Goal: Task Accomplishment & Management: Manage account settings

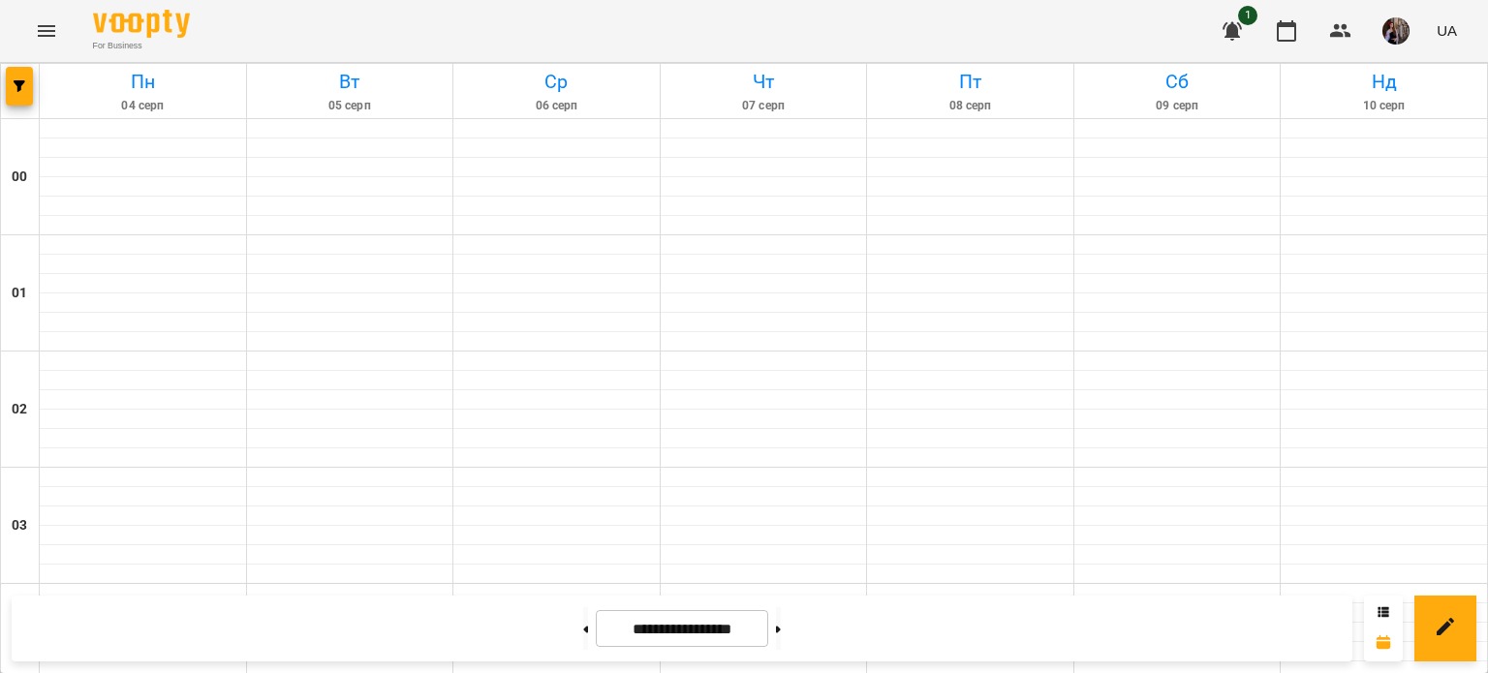
scroll to position [1949, 0]
click at [781, 640] on button at bounding box center [778, 628] width 5 height 43
click at [781, 616] on button at bounding box center [778, 628] width 5 height 43
type input "**********"
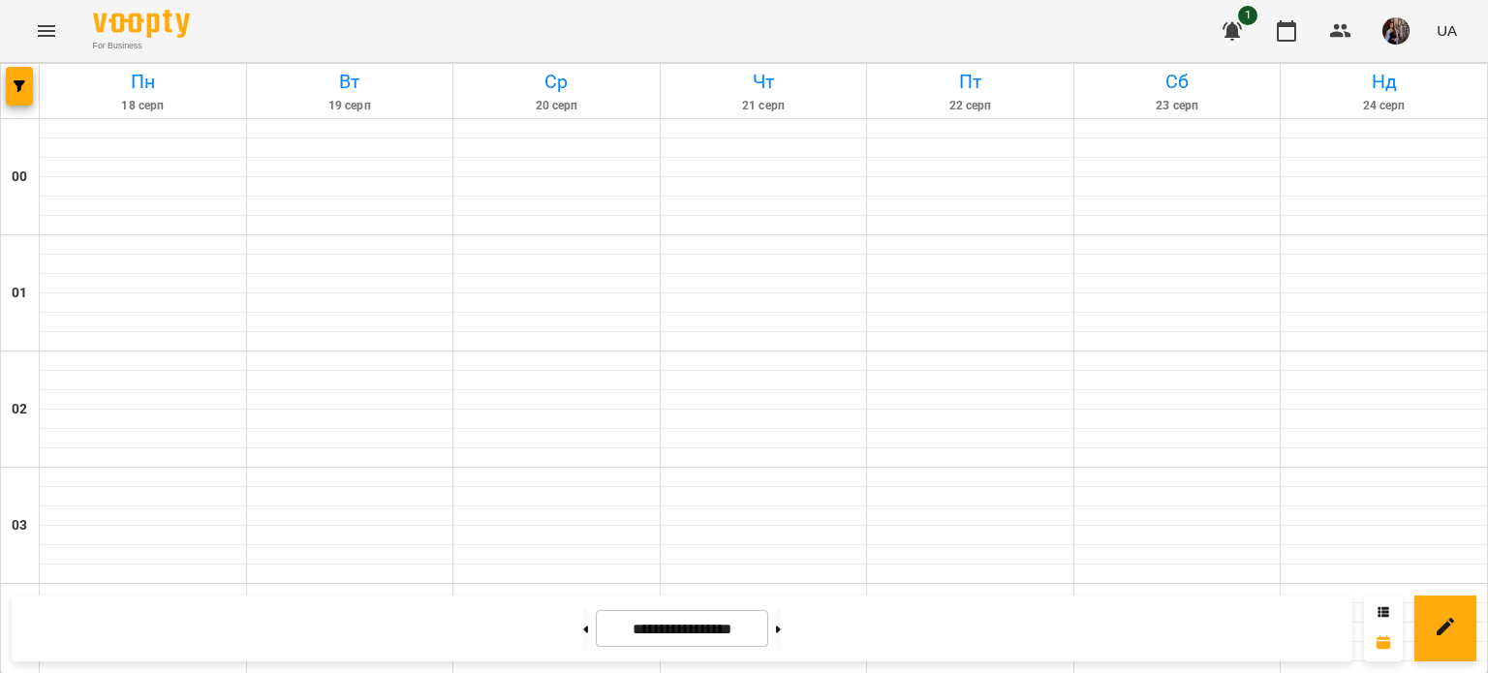
scroll to position [1869, 0]
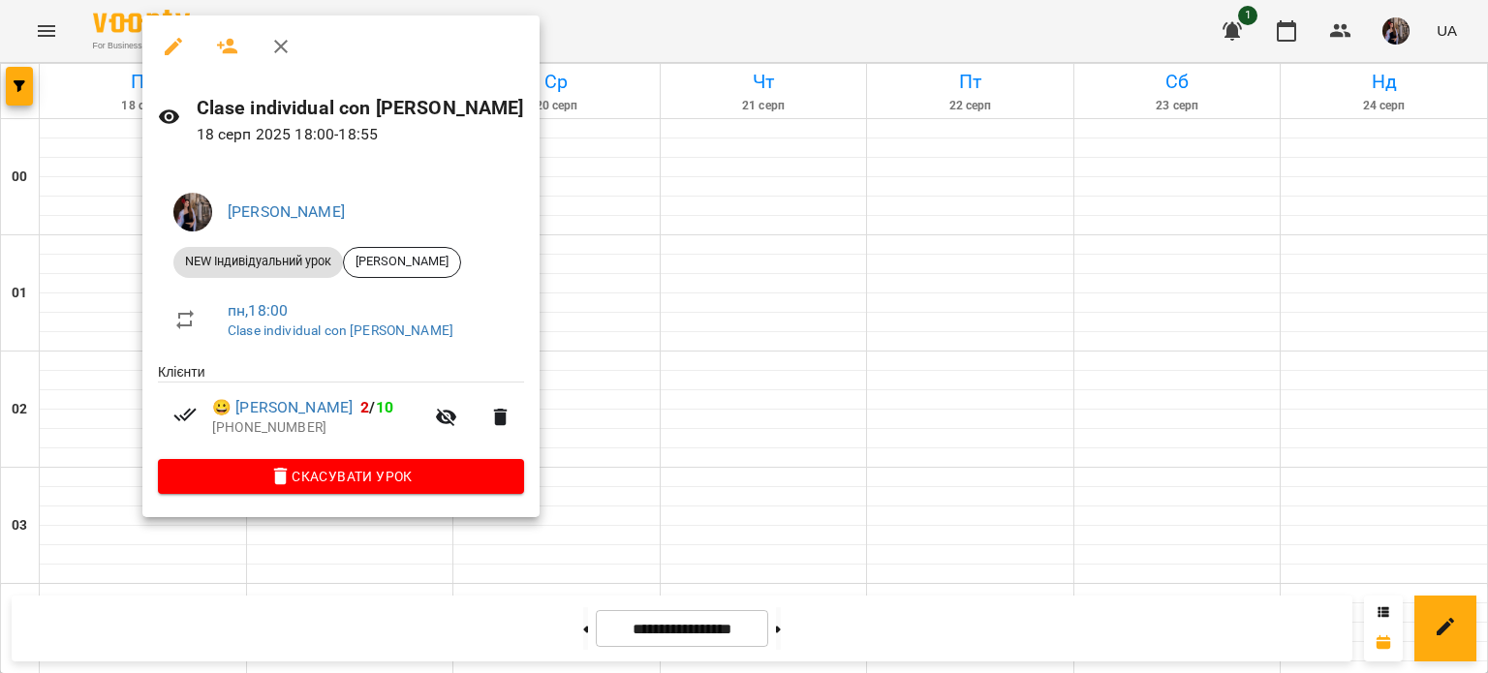
click at [193, 477] on span "Скасувати Урок" at bounding box center [340, 476] width 335 height 23
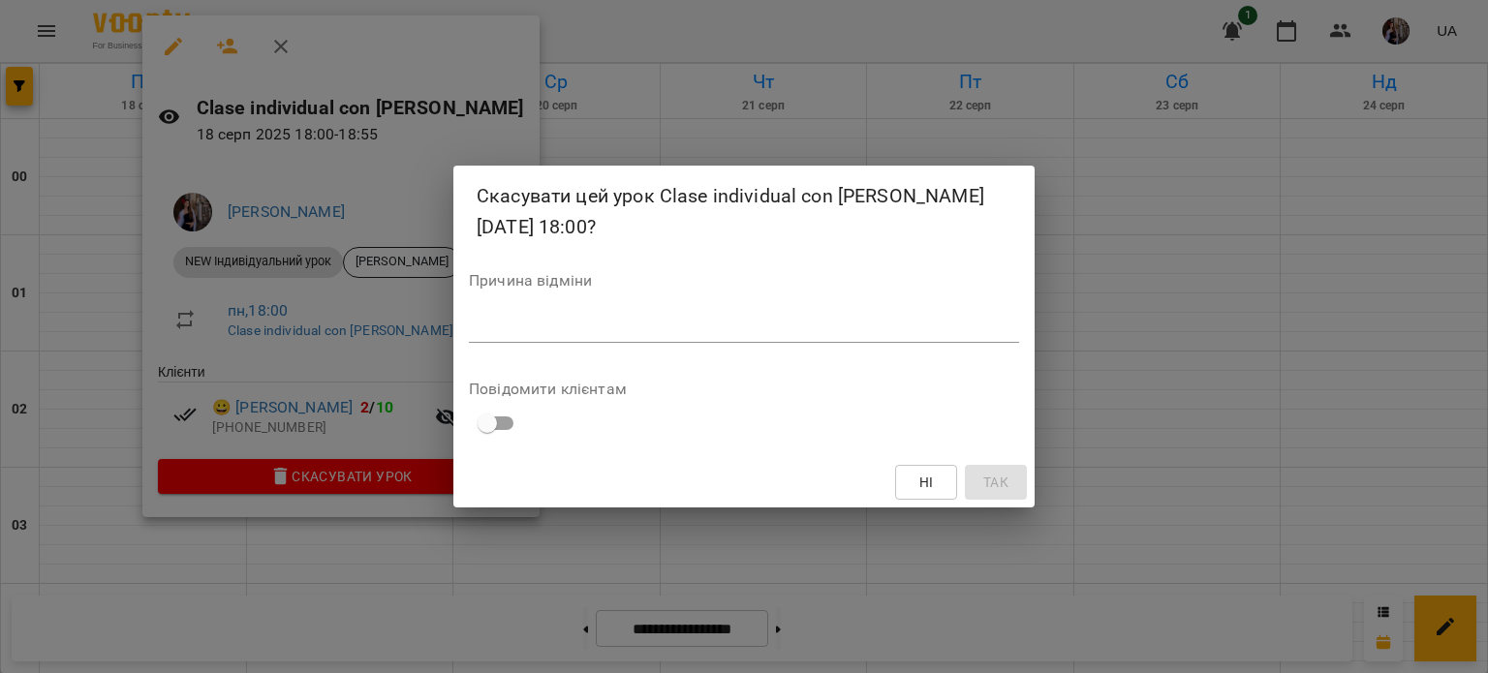
click at [554, 324] on textarea at bounding box center [744, 327] width 550 height 18
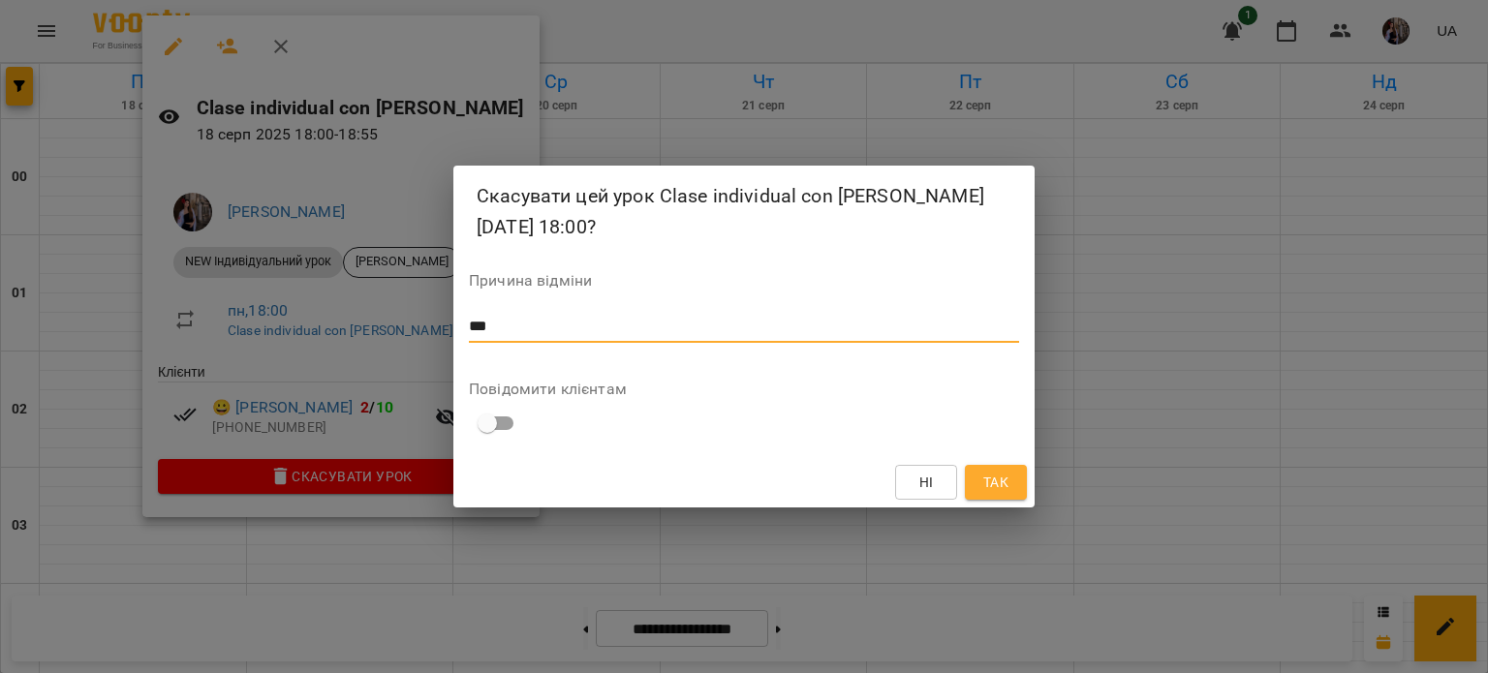
type textarea "***"
click at [1007, 469] on button "Так" at bounding box center [996, 482] width 62 height 35
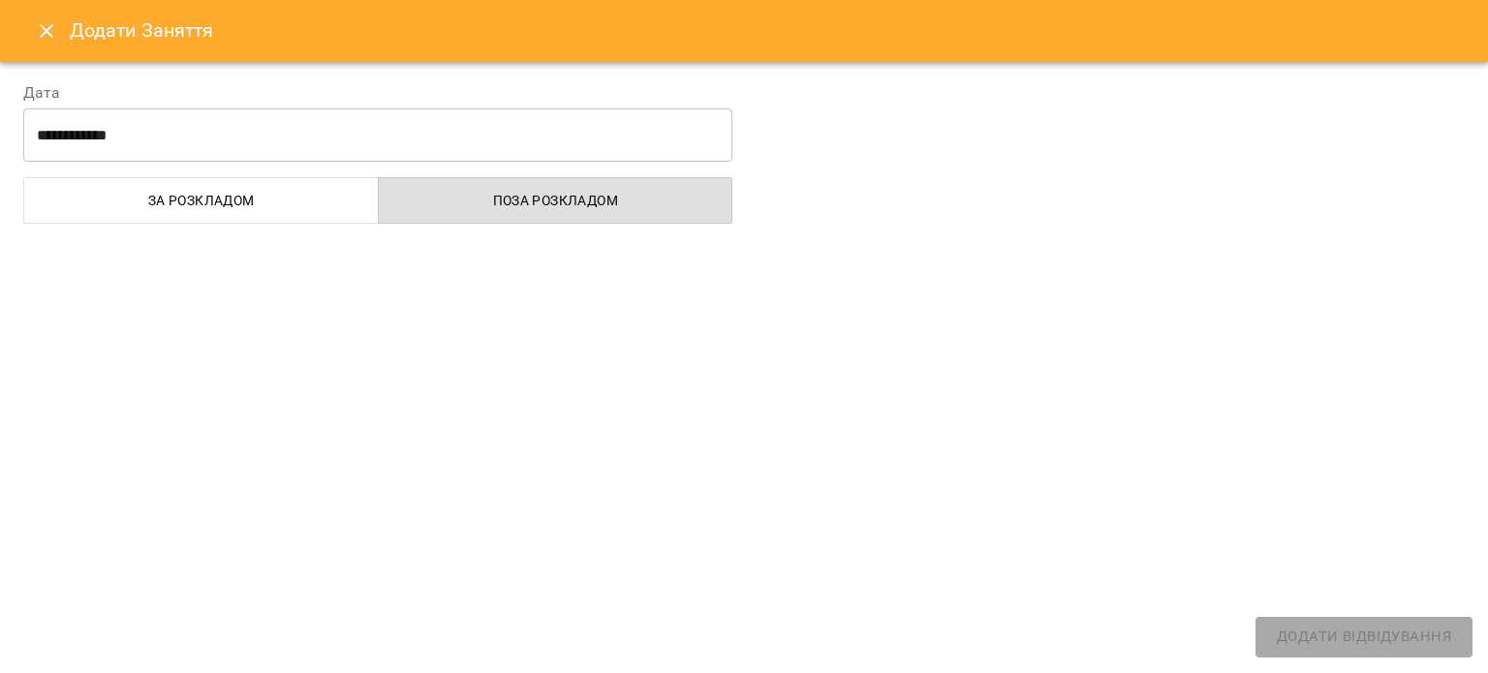
select select "**********"
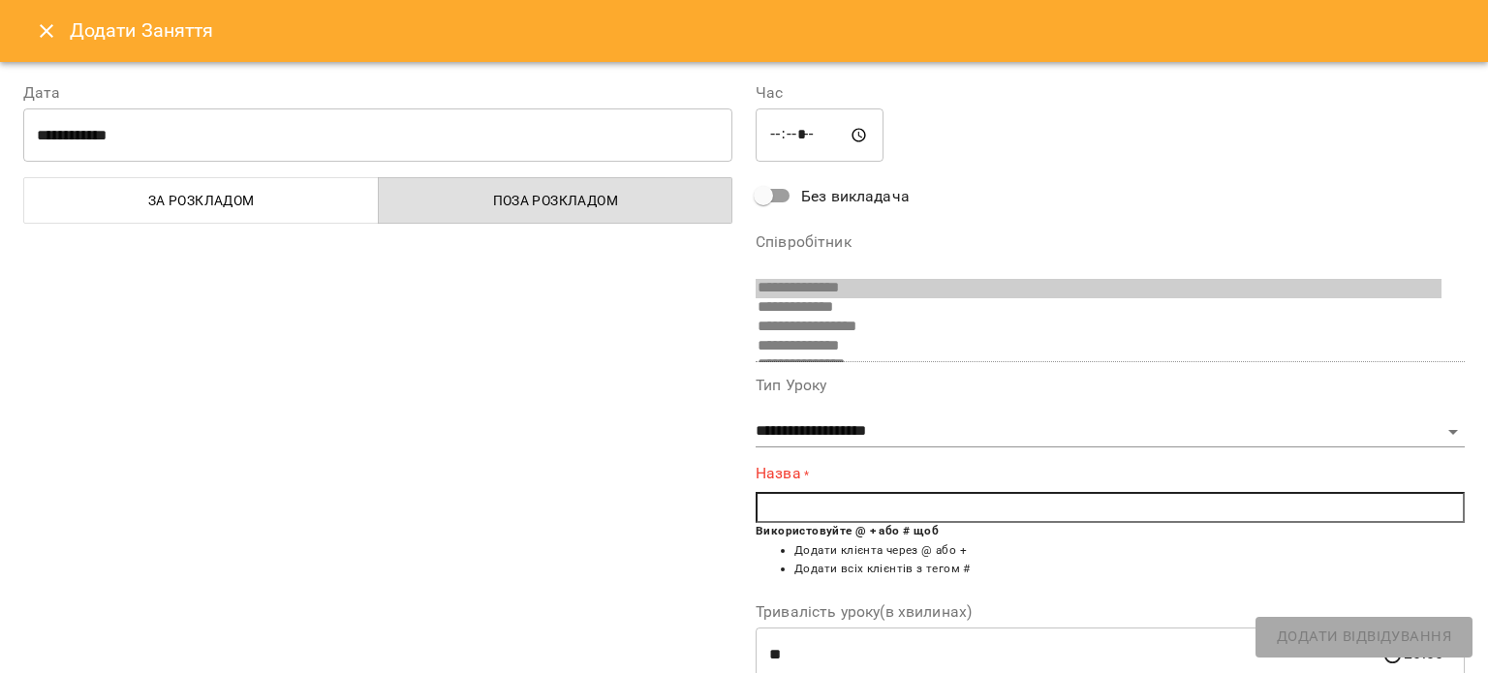
click at [824, 502] on input "text" at bounding box center [1109, 507] width 709 height 31
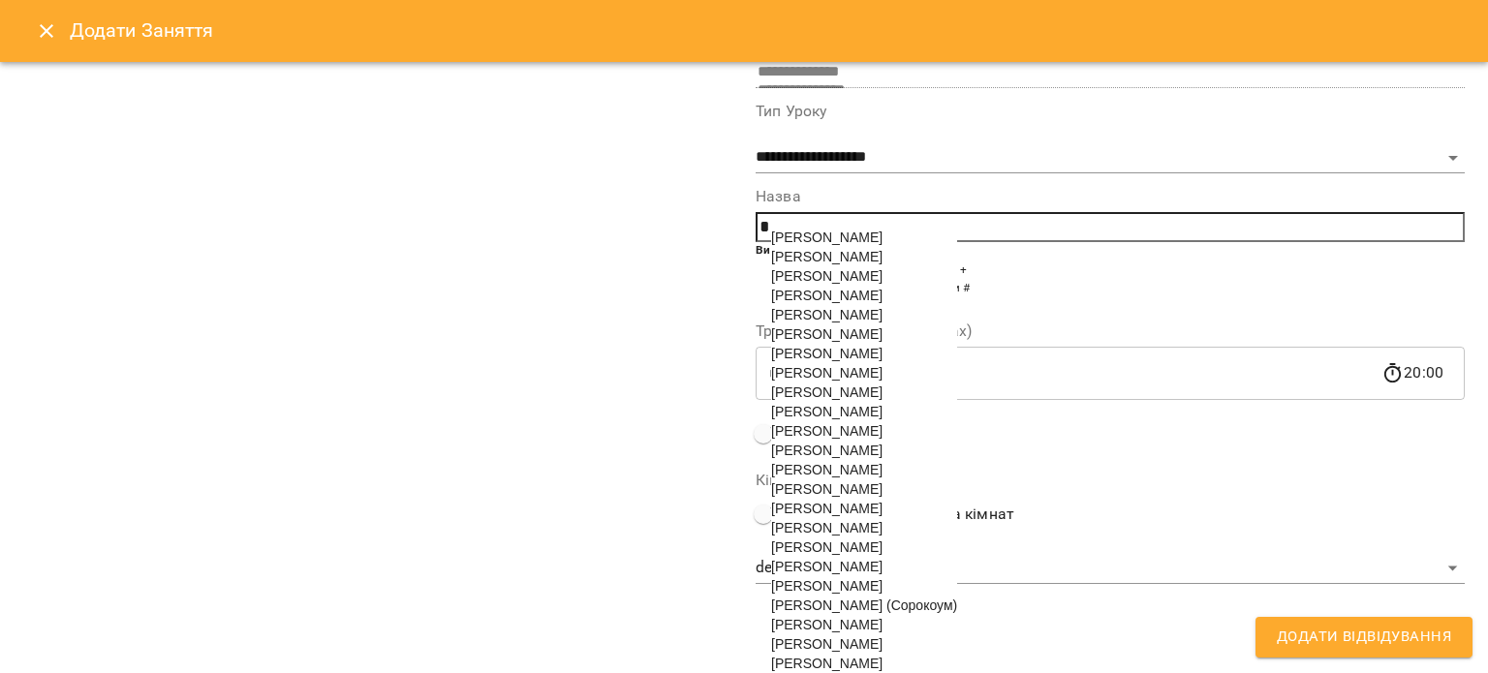
scroll to position [337, 0]
click at [833, 326] on span "[PERSON_NAME]" at bounding box center [826, 333] width 111 height 15
type input "**********"
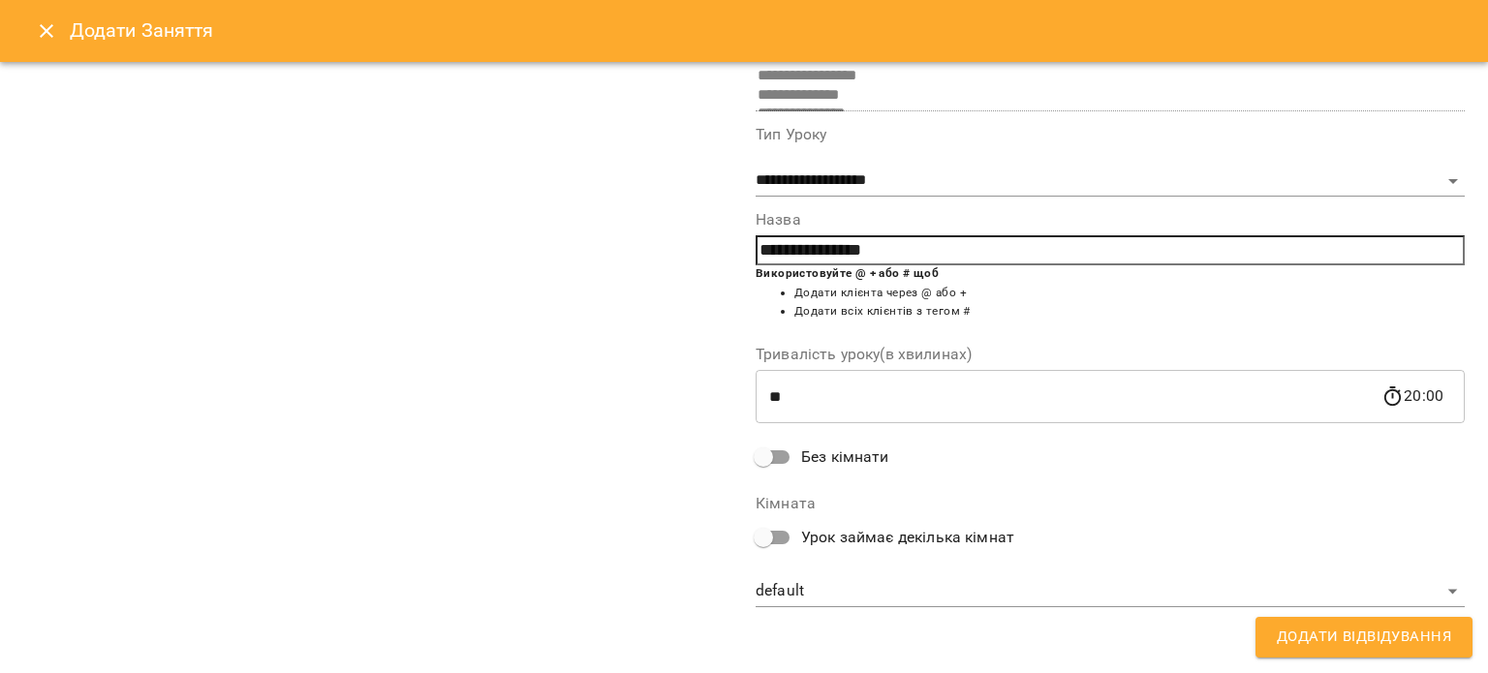
scroll to position [250, 0]
click at [1315, 647] on span "Додати Відвідування" at bounding box center [1363, 637] width 174 height 25
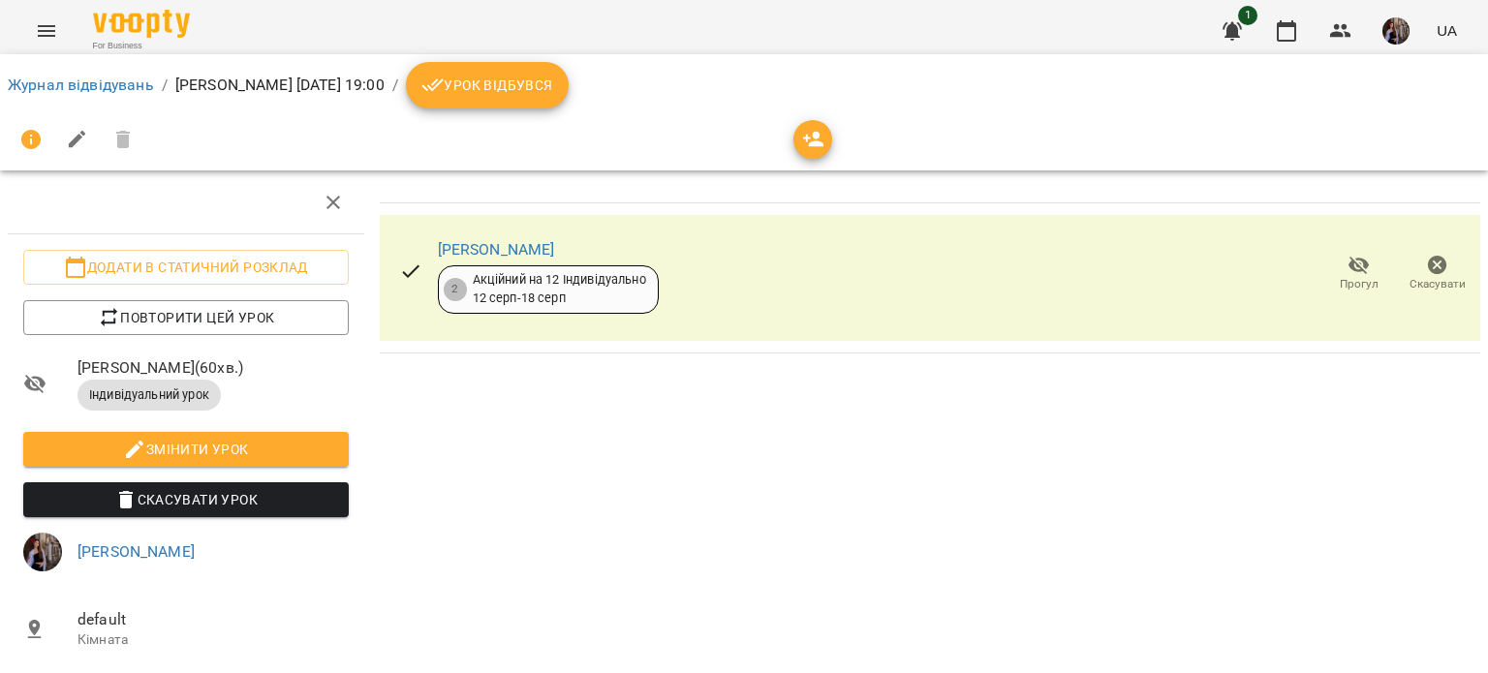
click at [819, 142] on icon "button" at bounding box center [813, 139] width 21 height 15
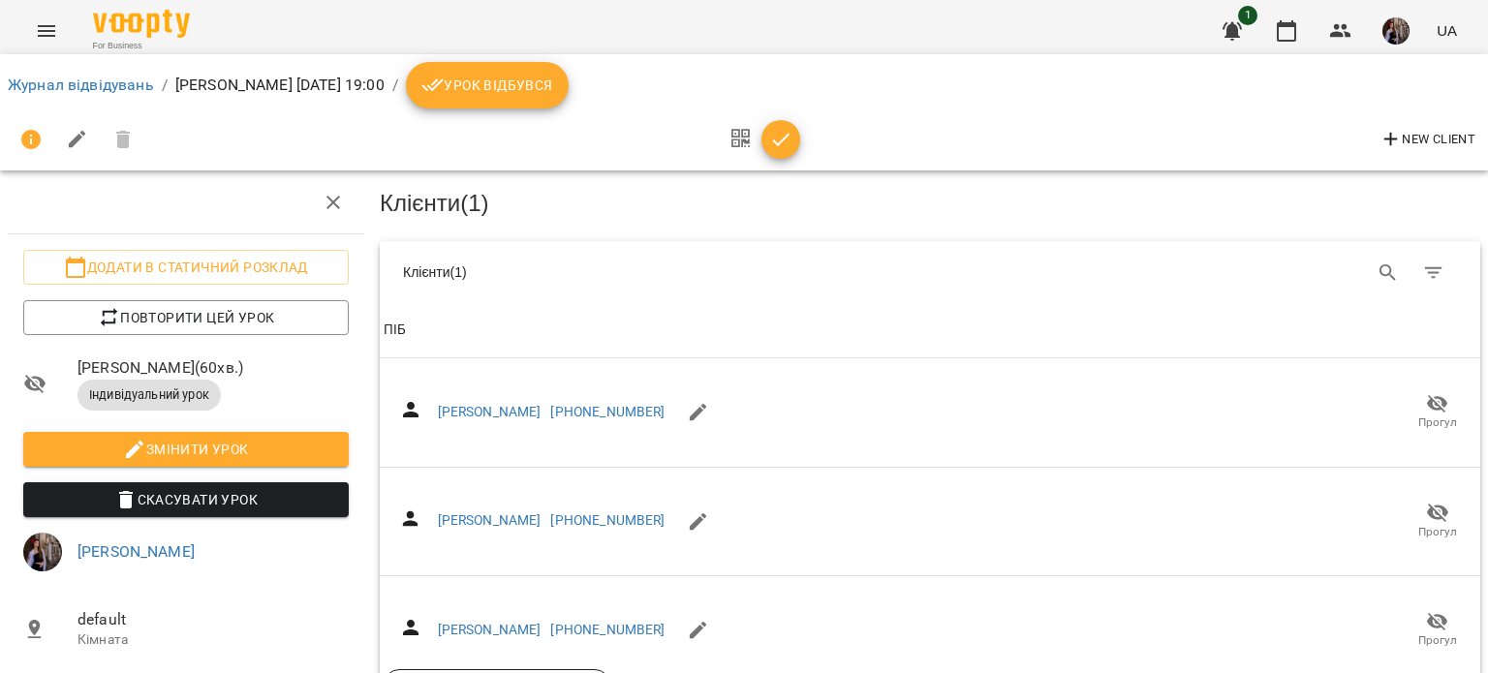
click at [781, 132] on icon "button" at bounding box center [780, 139] width 23 height 23
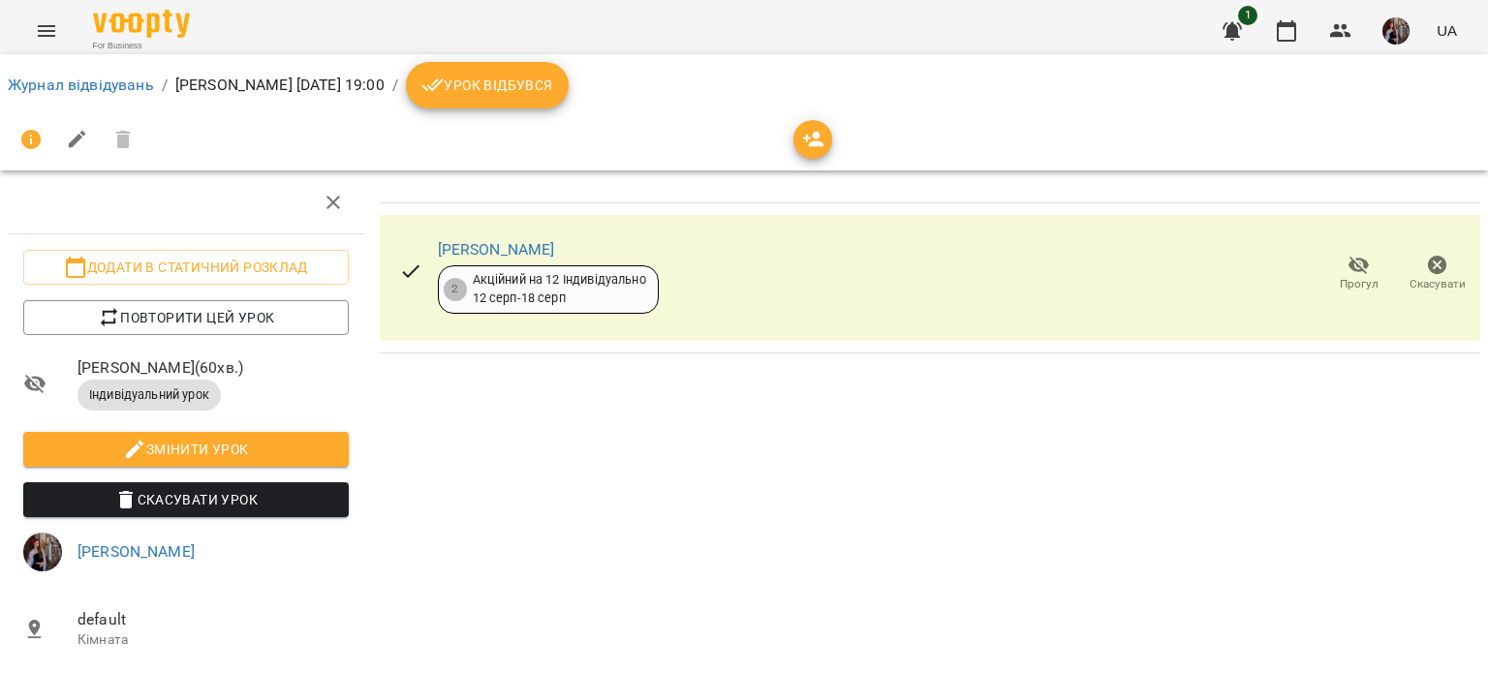
click at [813, 144] on icon "button" at bounding box center [813, 139] width 21 height 15
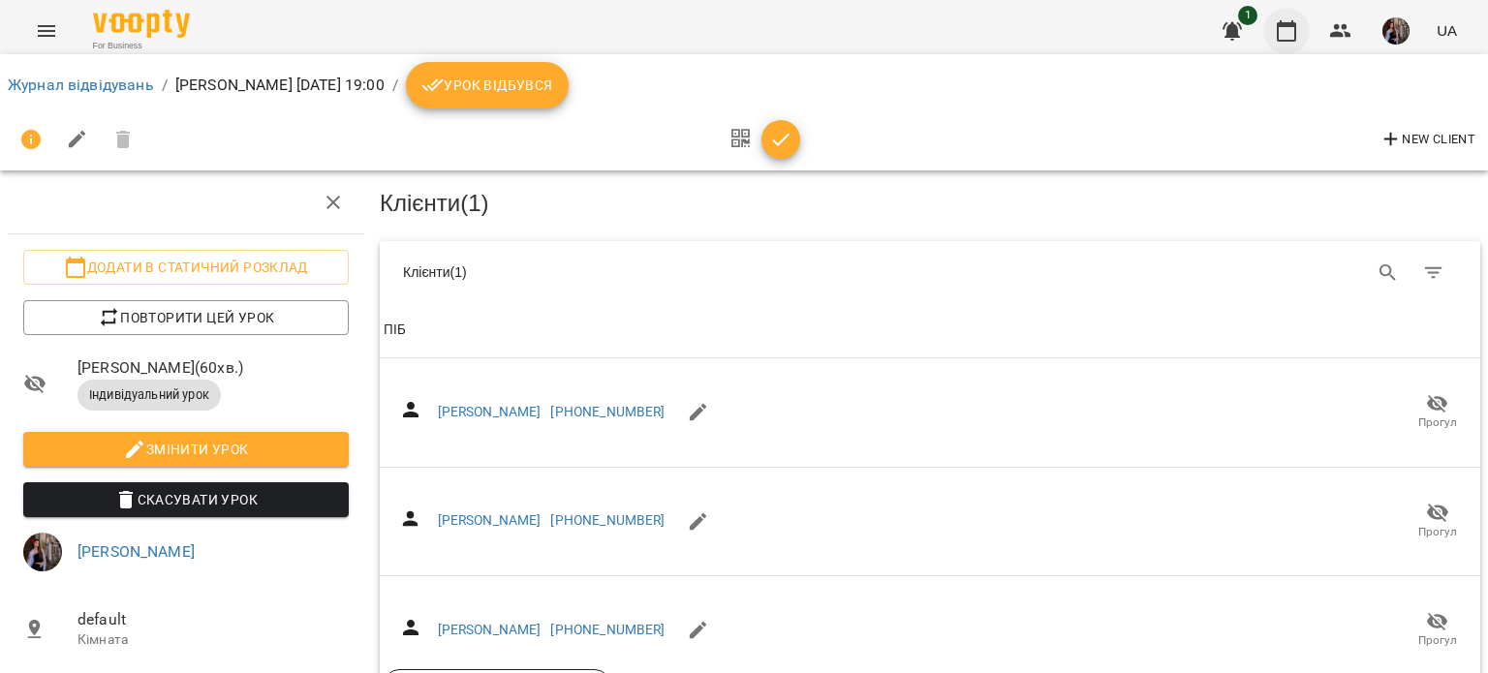
click at [1273, 34] on button "button" at bounding box center [1286, 31] width 46 height 46
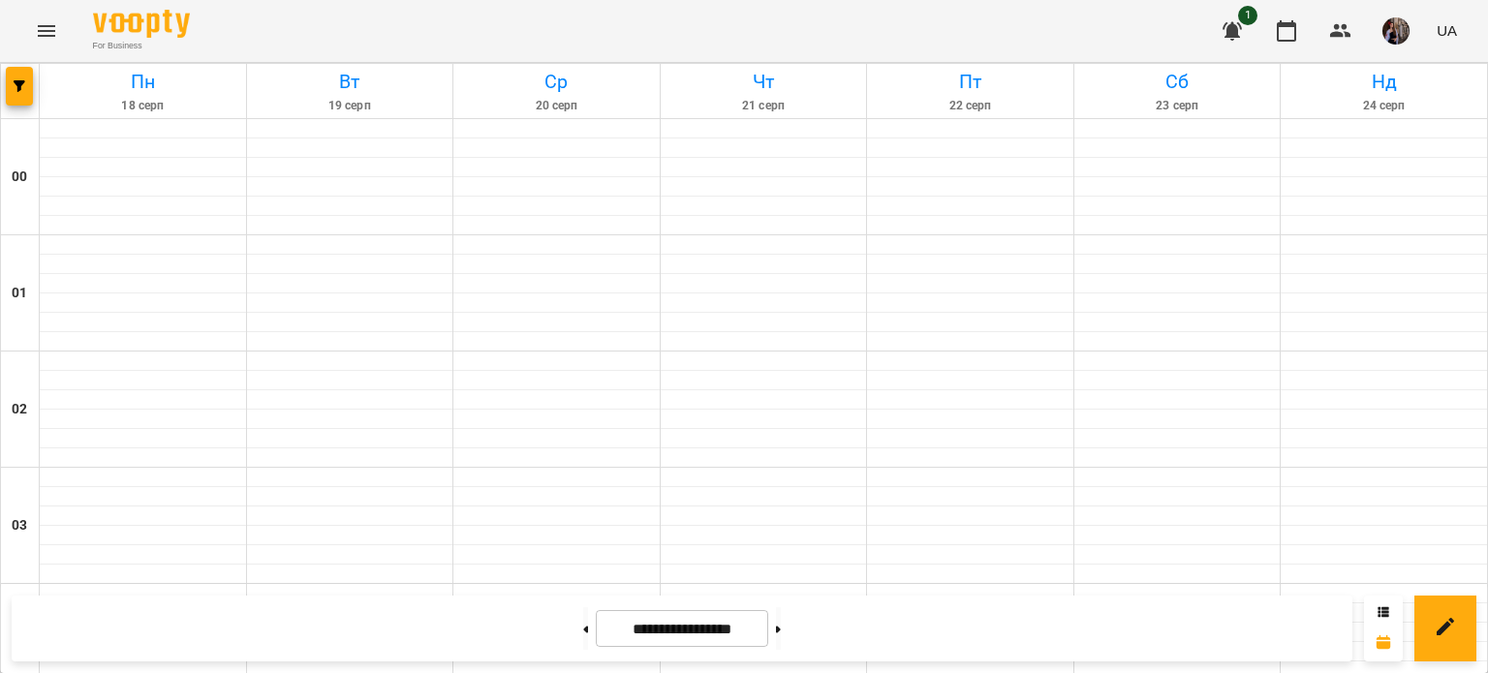
scroll to position [2116, 0]
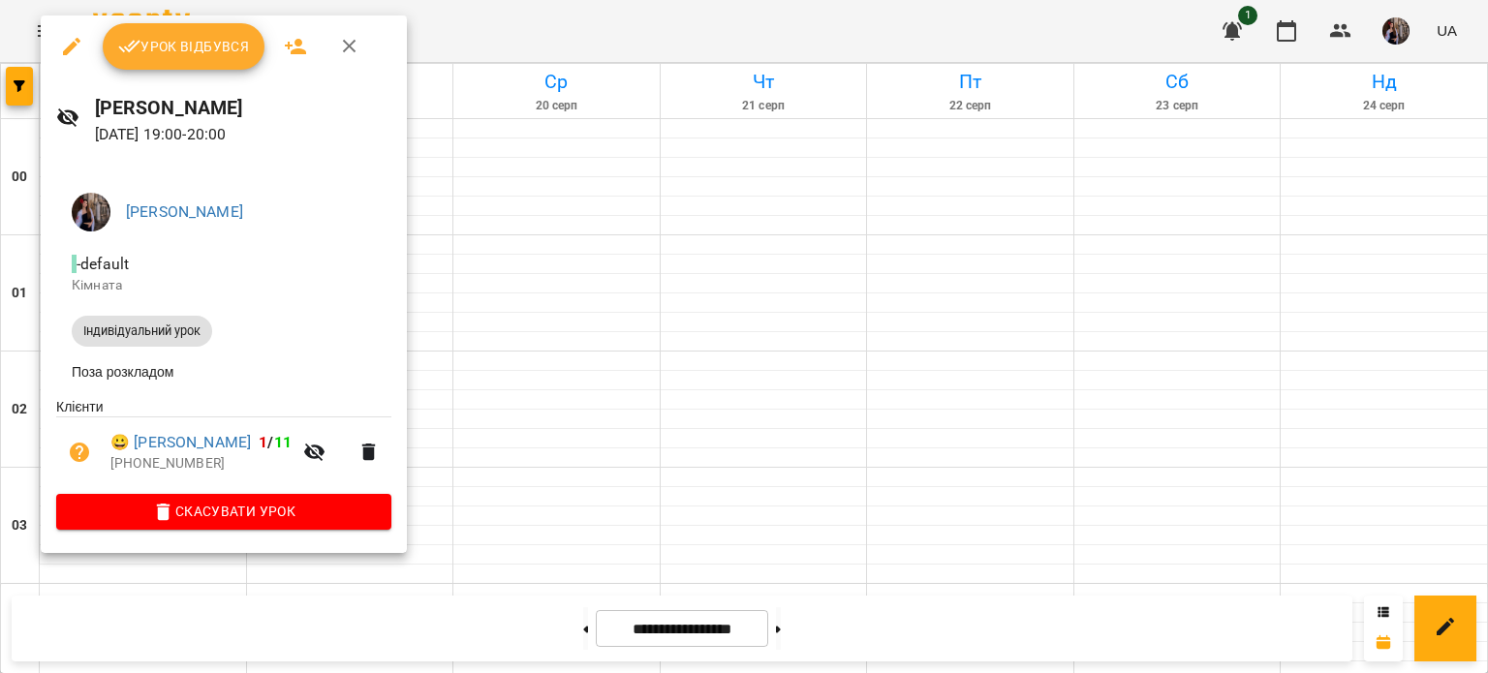
click at [220, 51] on span "Урок відбувся" at bounding box center [184, 46] width 132 height 23
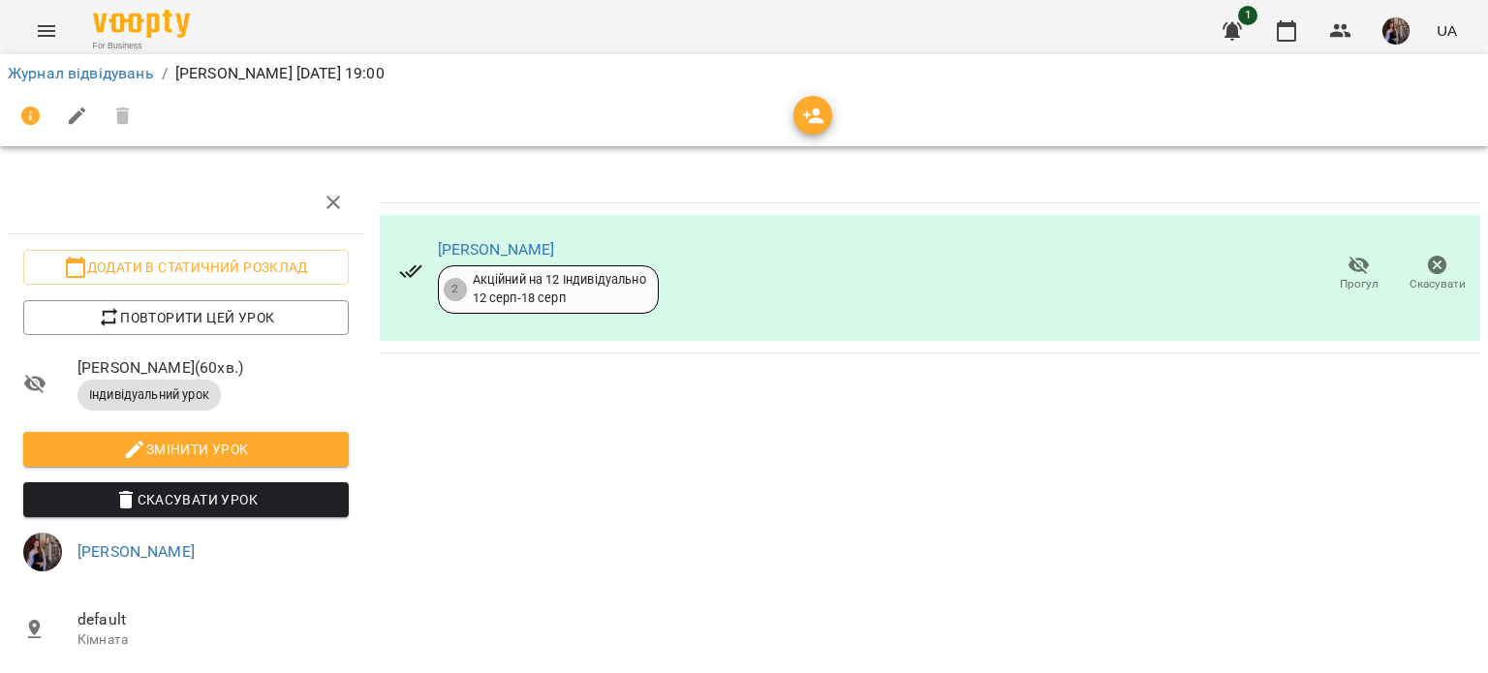
click at [808, 112] on icon "button" at bounding box center [813, 116] width 23 height 23
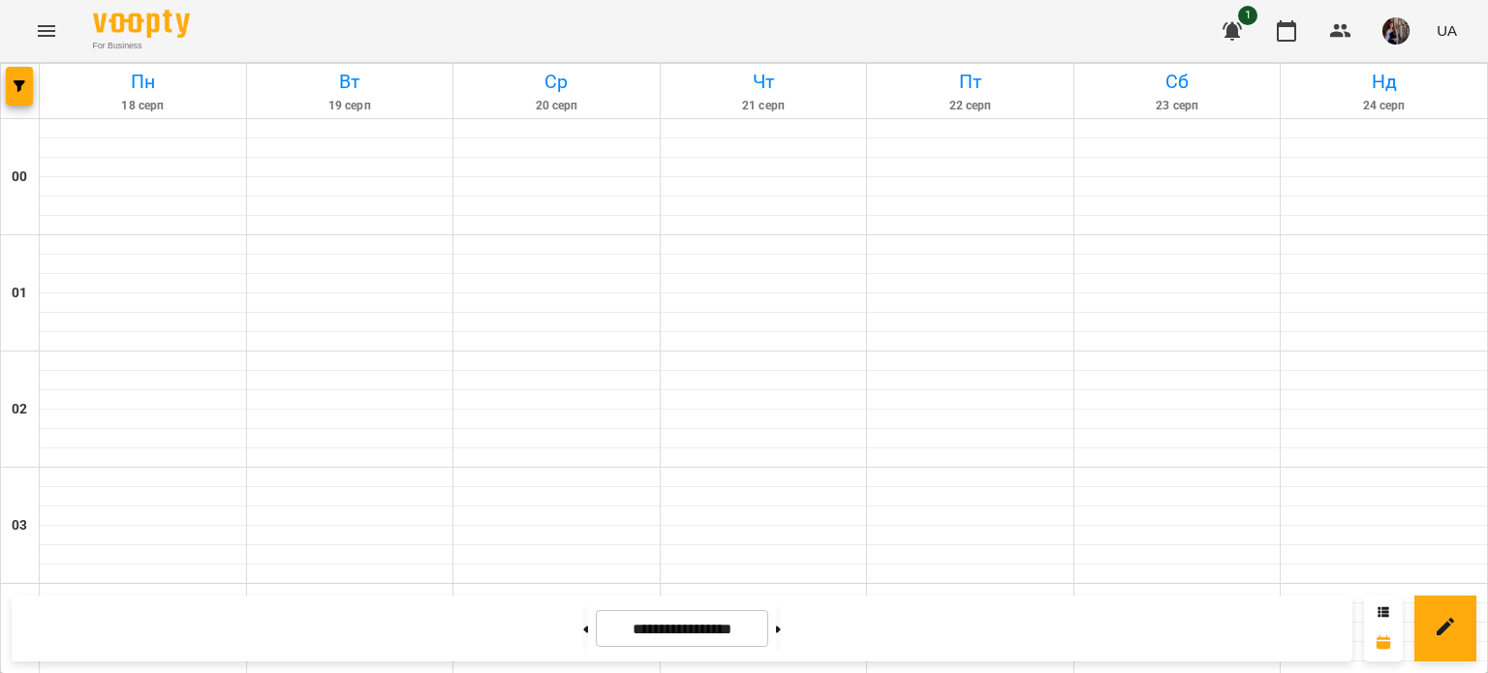
scroll to position [2115, 0]
click at [1402, 35] on img "button" at bounding box center [1395, 30] width 27 height 27
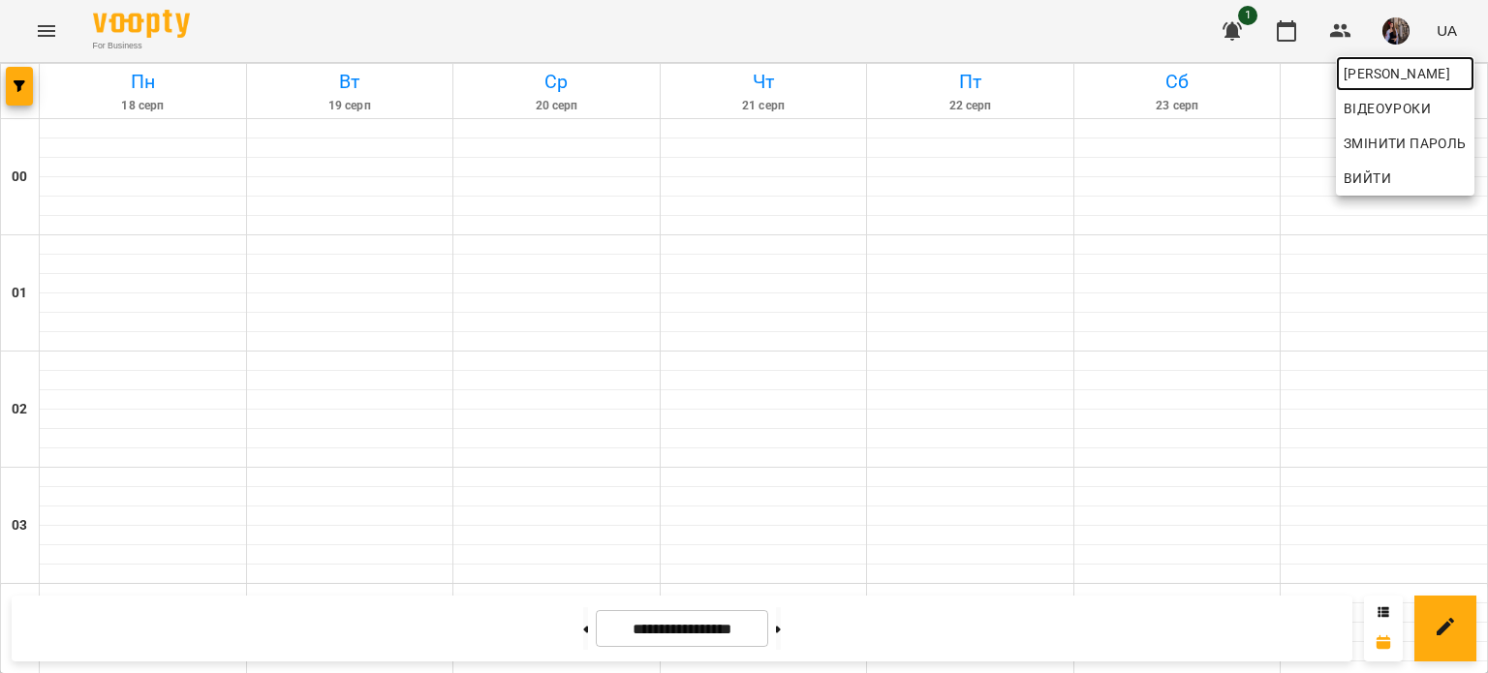
click at [1372, 71] on span "[PERSON_NAME]" at bounding box center [1404, 73] width 123 height 23
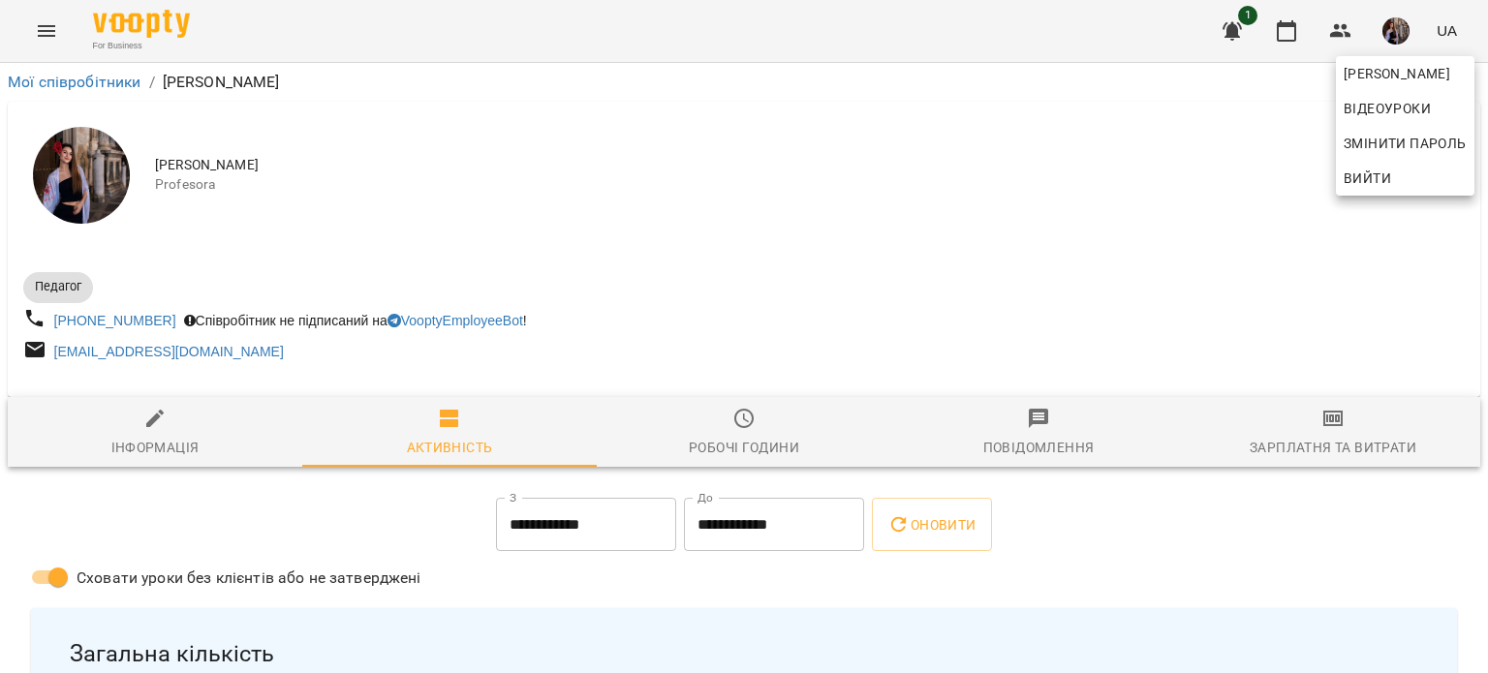
click at [713, 207] on div at bounding box center [744, 336] width 1488 height 673
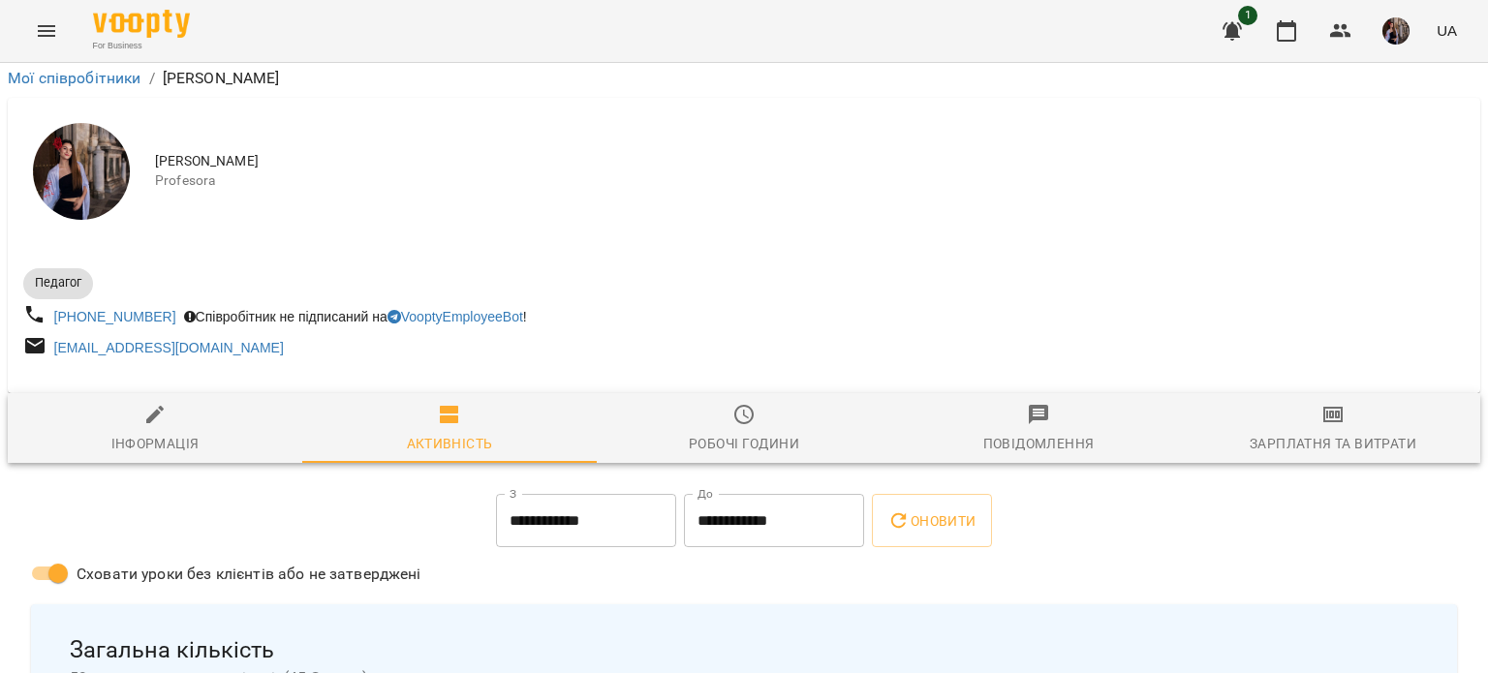
scroll to position [402, 0]
